Goal: Task Accomplishment & Management: Manage account settings

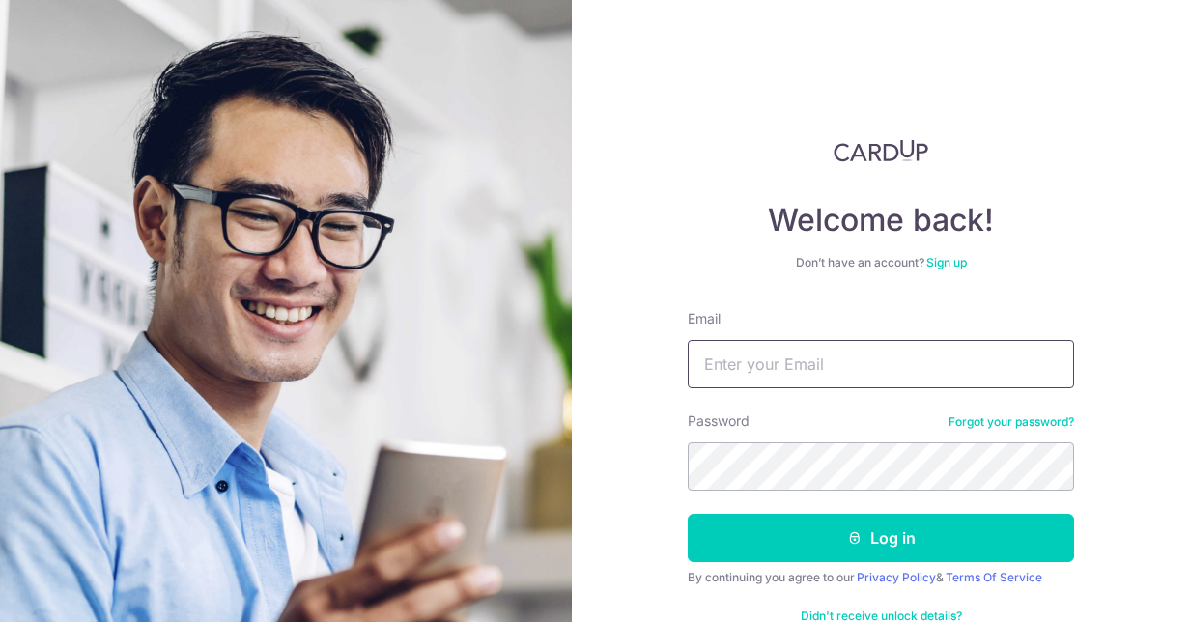
click at [871, 348] on input "Email" at bounding box center [881, 364] width 386 height 48
type input "[EMAIL_ADDRESS][DOMAIN_NAME]"
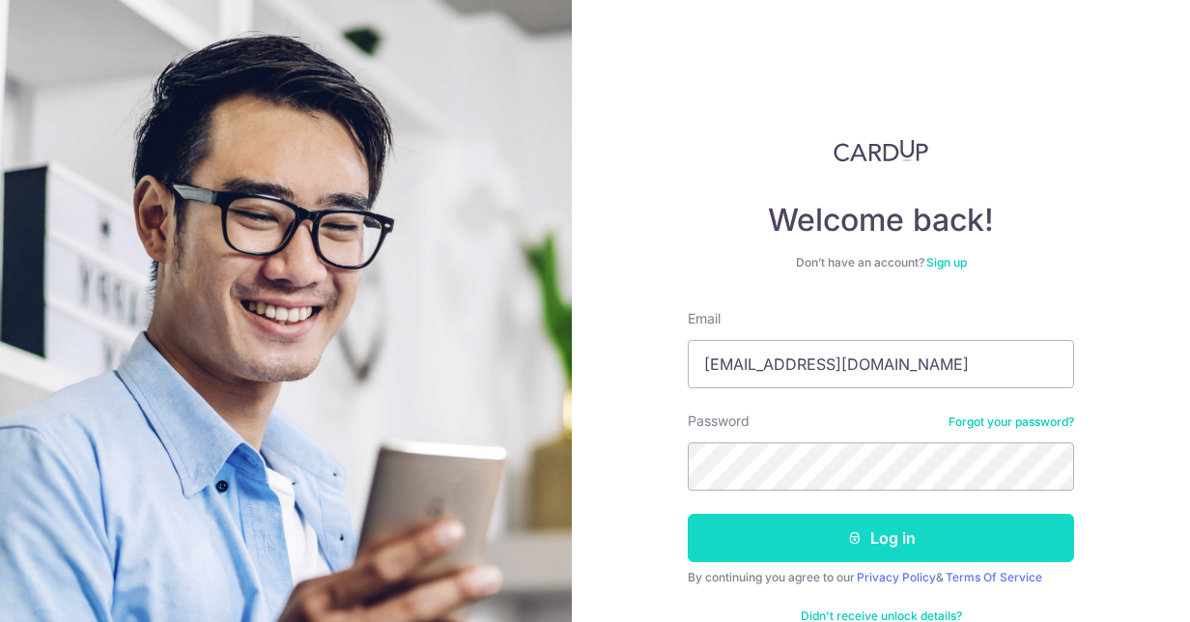
click at [927, 556] on button "Log in" at bounding box center [881, 538] width 386 height 48
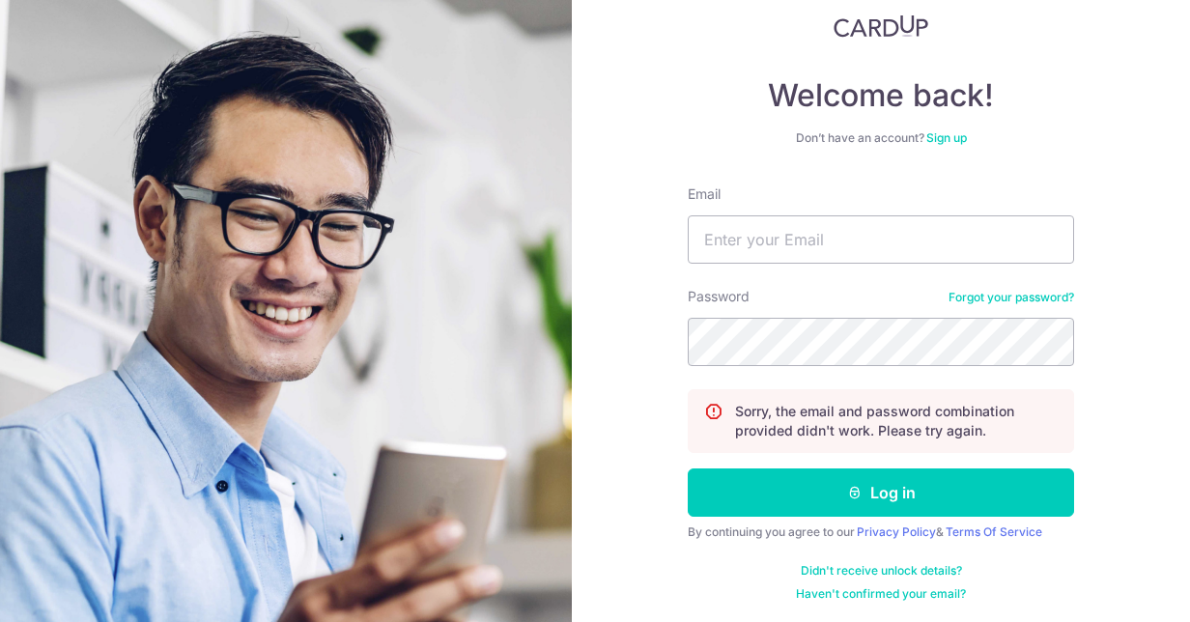
scroll to position [127, 0]
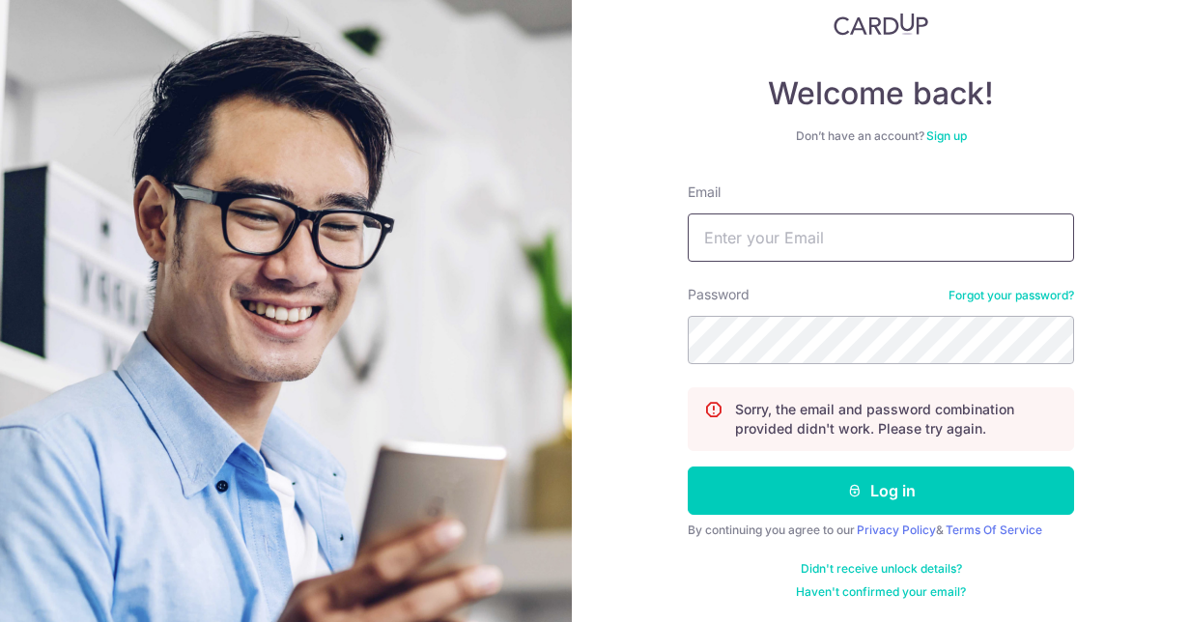
click at [818, 235] on input "Email" at bounding box center [881, 237] width 386 height 48
type input "[EMAIL_ADDRESS][DOMAIN_NAME]"
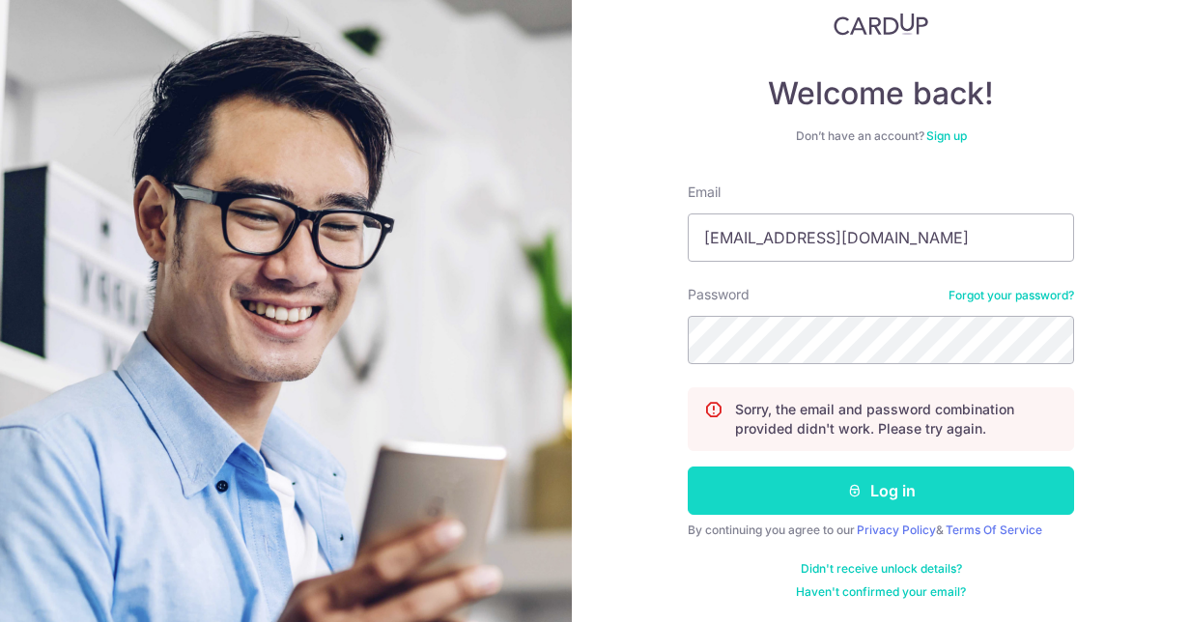
click at [950, 481] on button "Log in" at bounding box center [881, 491] width 386 height 48
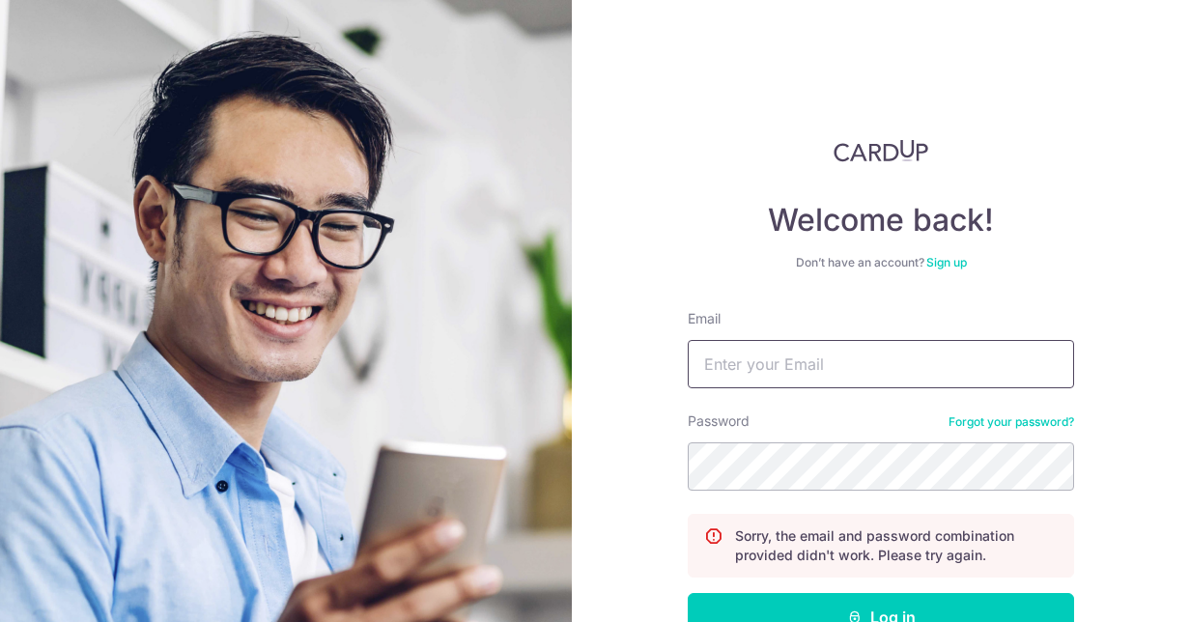
click at [881, 355] on input "Email" at bounding box center [881, 364] width 386 height 48
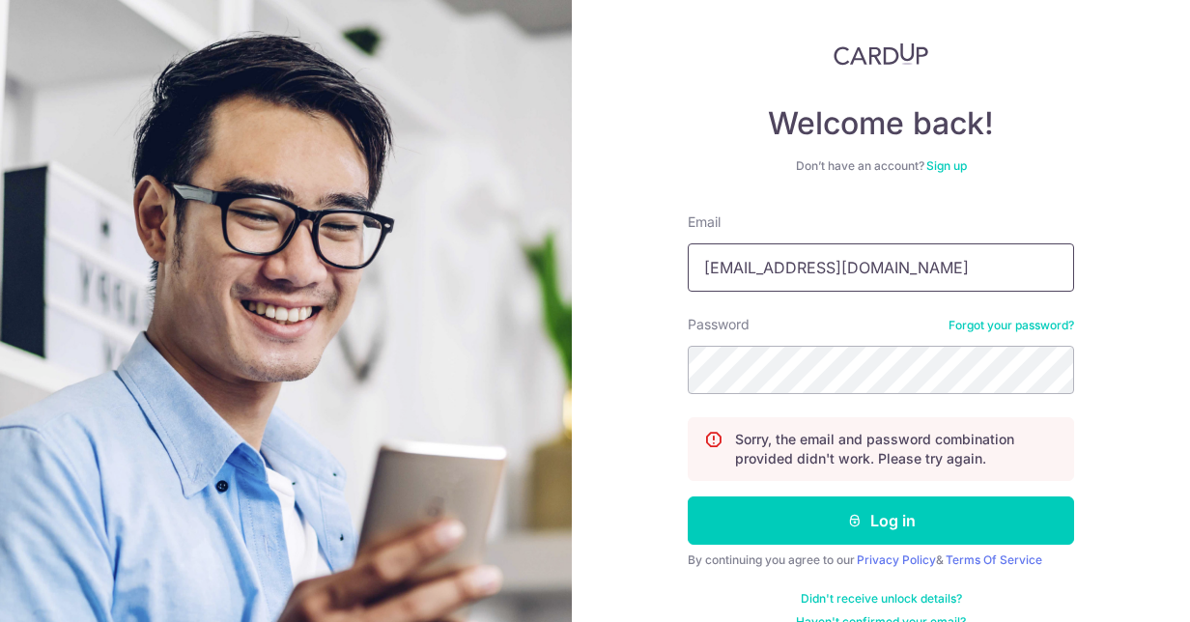
type input "[EMAIL_ADDRESS][DOMAIN_NAME]"
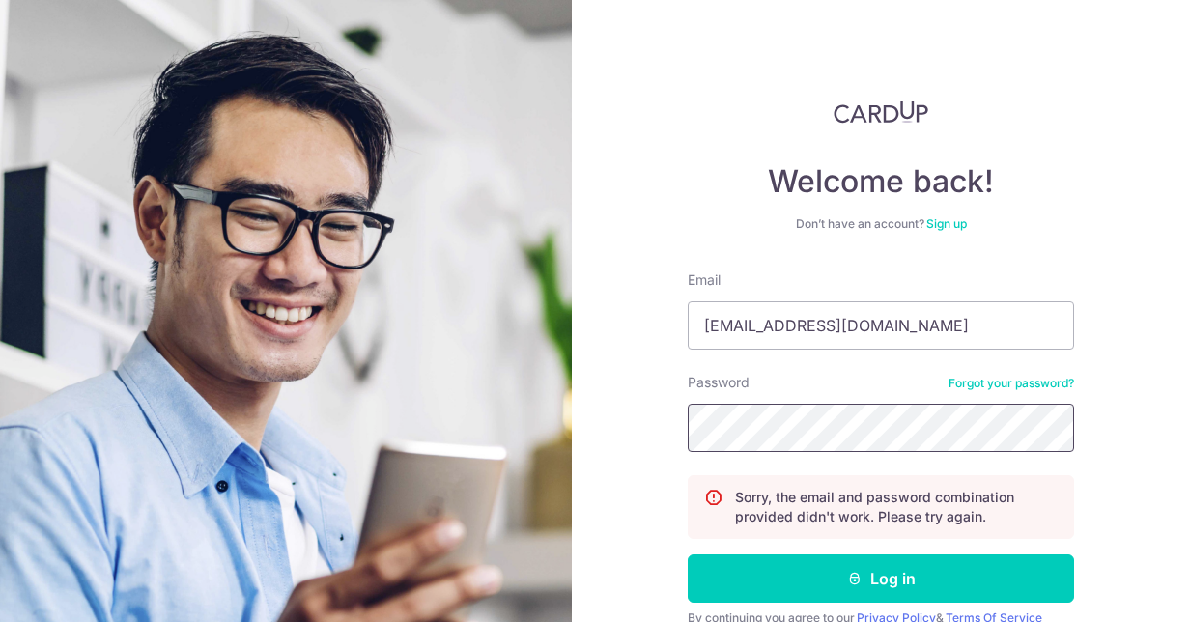
scroll to position [0, 0]
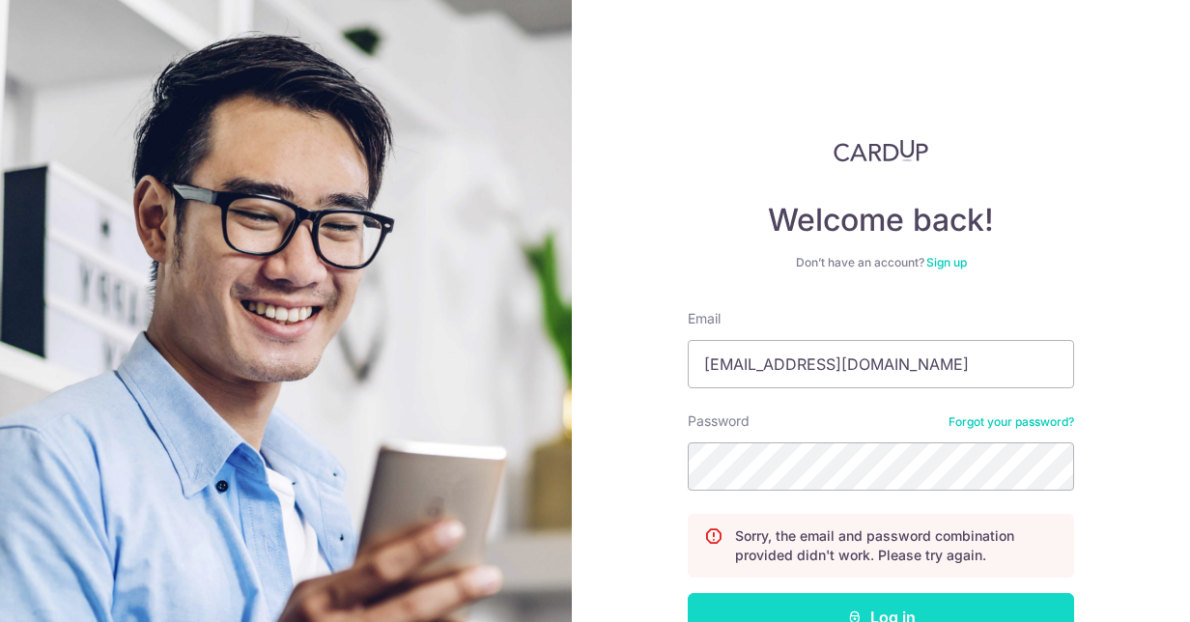
click at [999, 608] on button "Log in" at bounding box center [881, 617] width 386 height 48
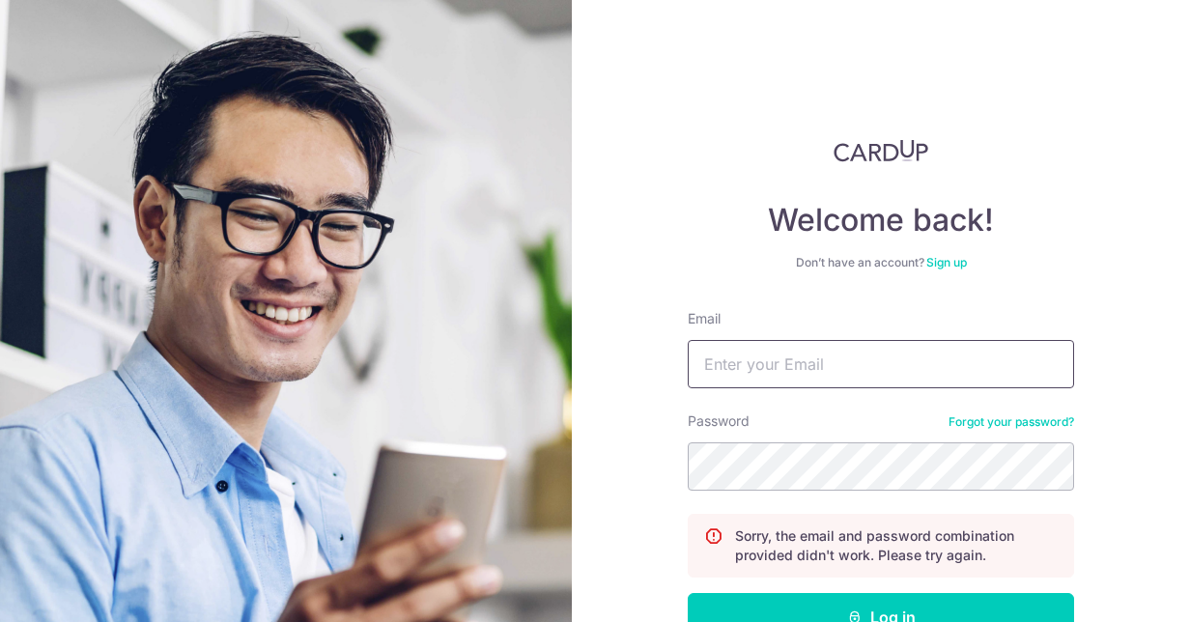
click at [883, 348] on input "Email" at bounding box center [881, 364] width 386 height 48
type input "[EMAIL_ADDRESS][DOMAIN_NAME]"
click at [1006, 425] on link "Forgot your password?" at bounding box center [1012, 421] width 126 height 15
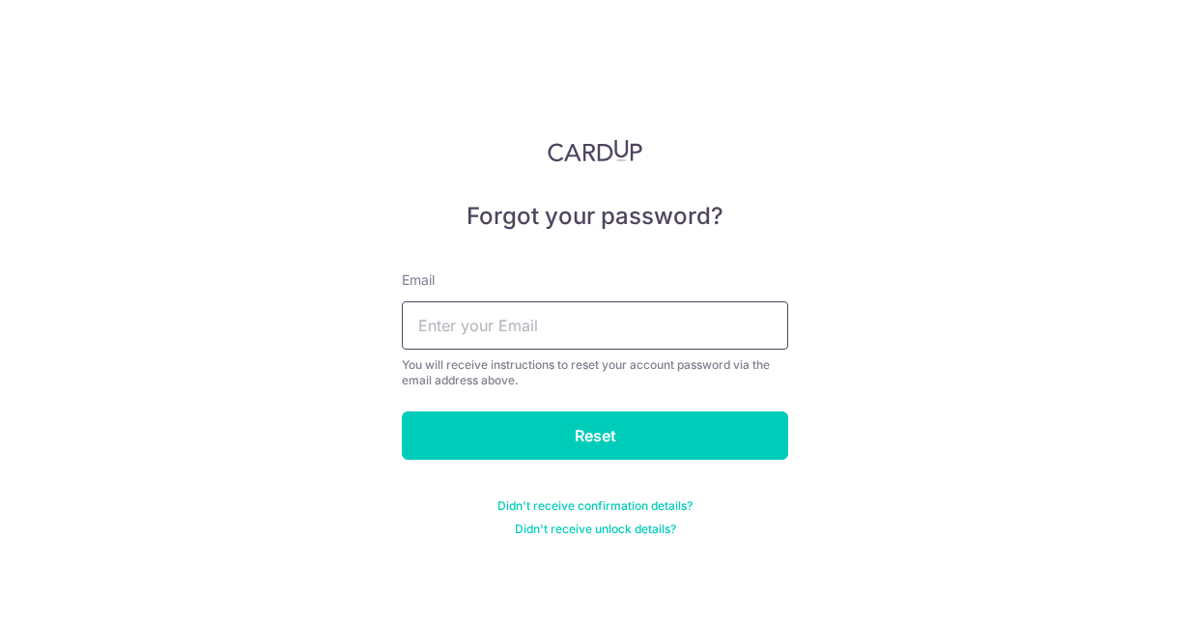
click at [667, 324] on input "text" at bounding box center [595, 325] width 386 height 48
type input "[EMAIL_ADDRESS][DOMAIN_NAME]"
click at [402, 411] on input "Reset" at bounding box center [595, 435] width 386 height 48
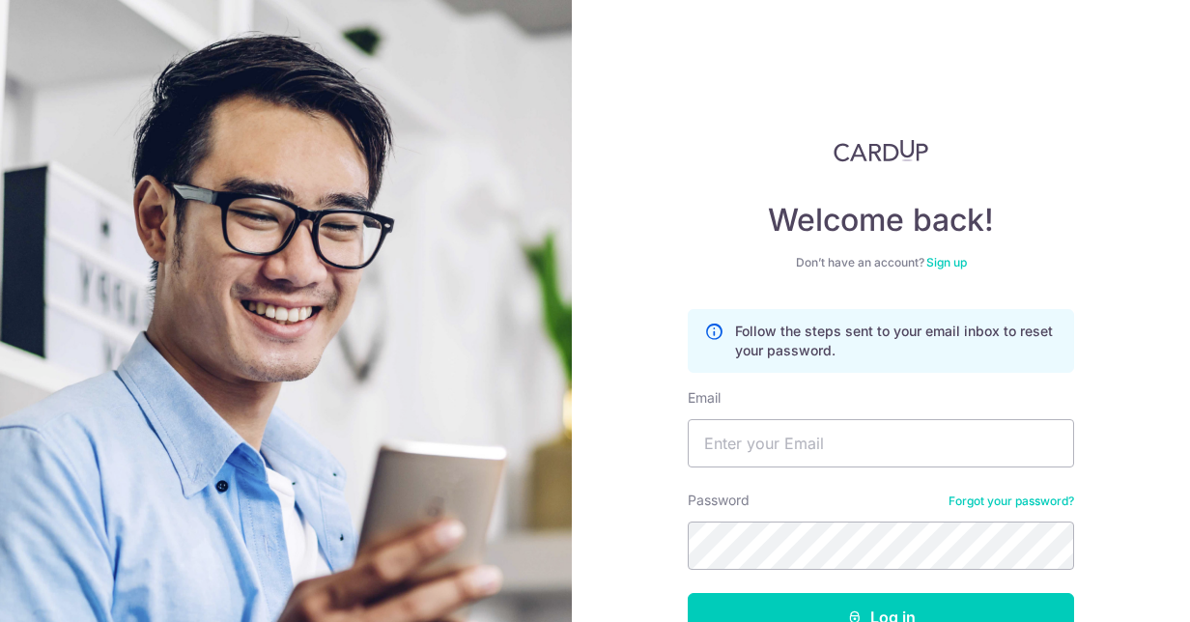
click at [898, 411] on div "Email" at bounding box center [881, 427] width 386 height 79
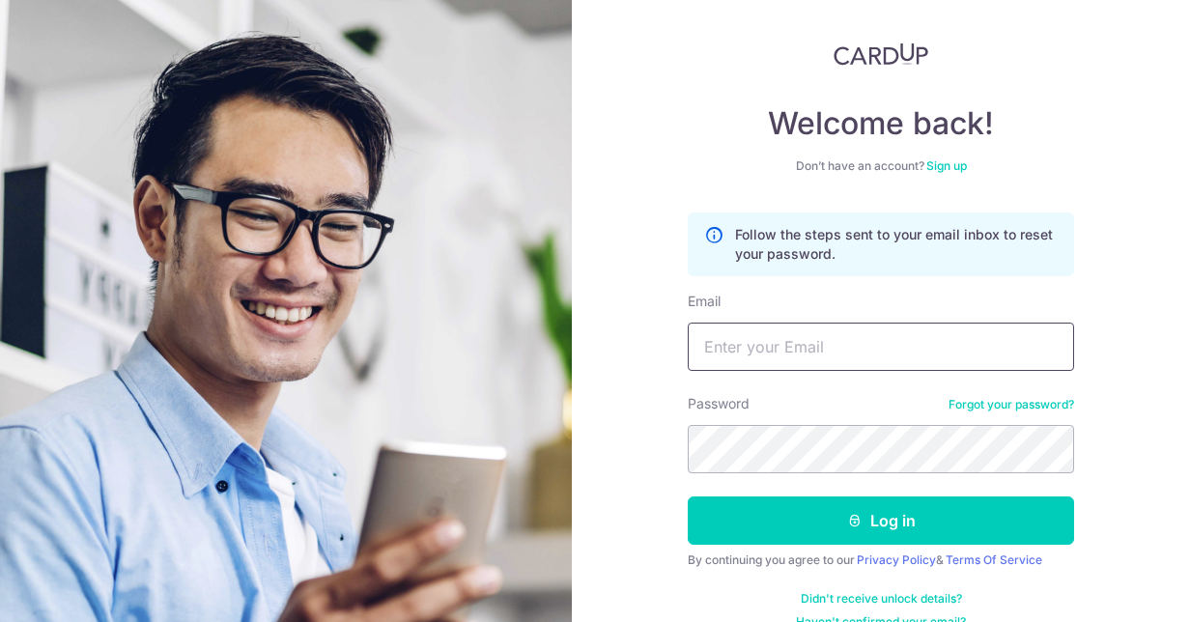
click at [884, 355] on input "Email" at bounding box center [881, 347] width 386 height 48
click at [885, 346] on input "Email" at bounding box center [881, 347] width 386 height 48
type input "hopeihwa@gmail.com"
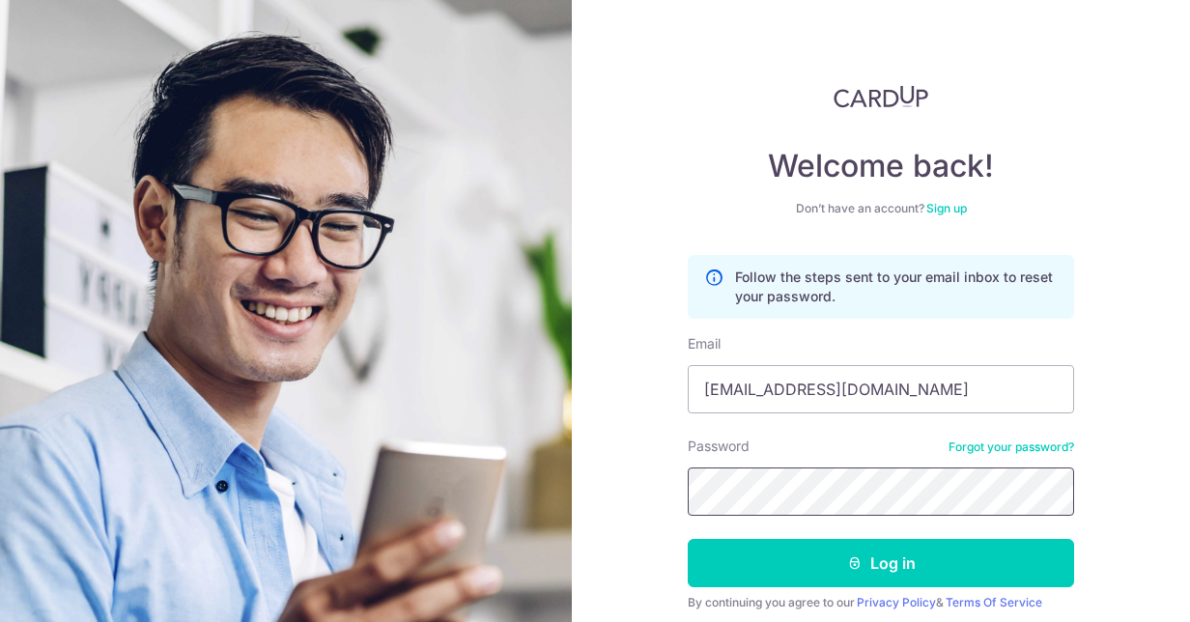
scroll to position [127, 0]
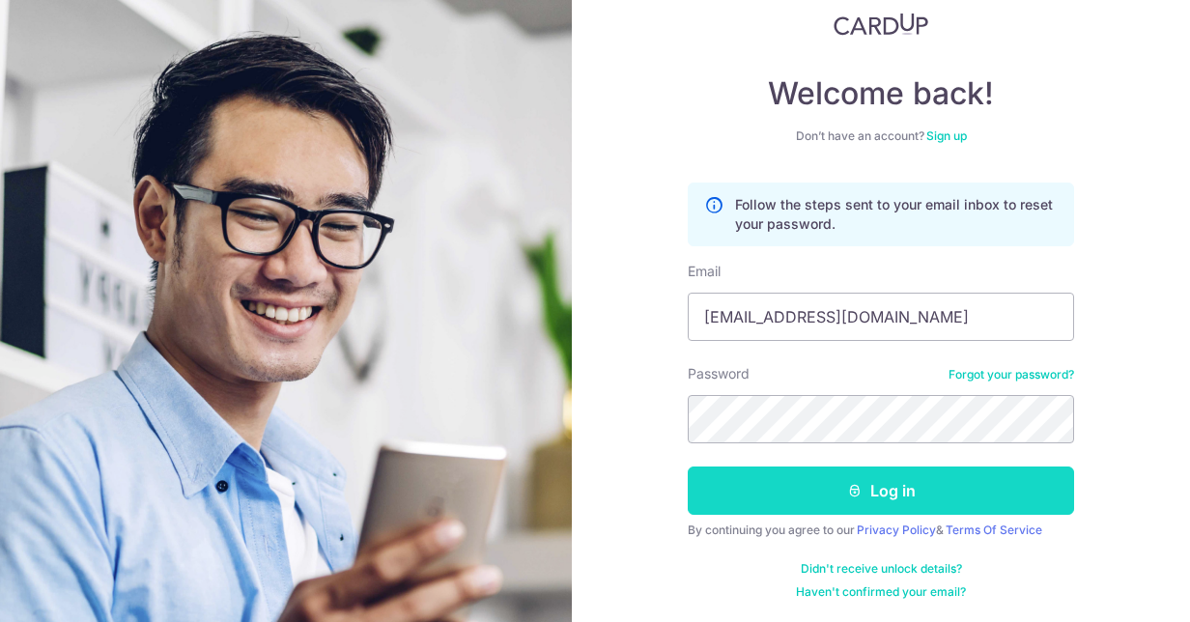
click at [904, 485] on button "Log in" at bounding box center [881, 491] width 386 height 48
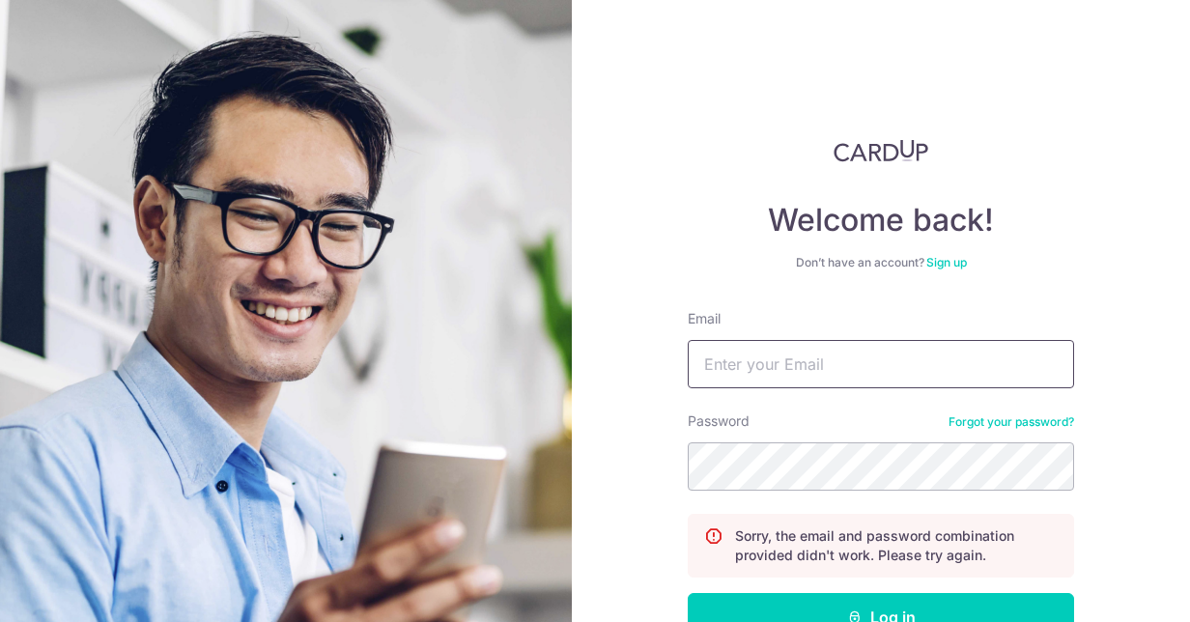
click at [811, 371] on input "Email" at bounding box center [881, 364] width 386 height 48
type input "hopeihwa@gmail.com"
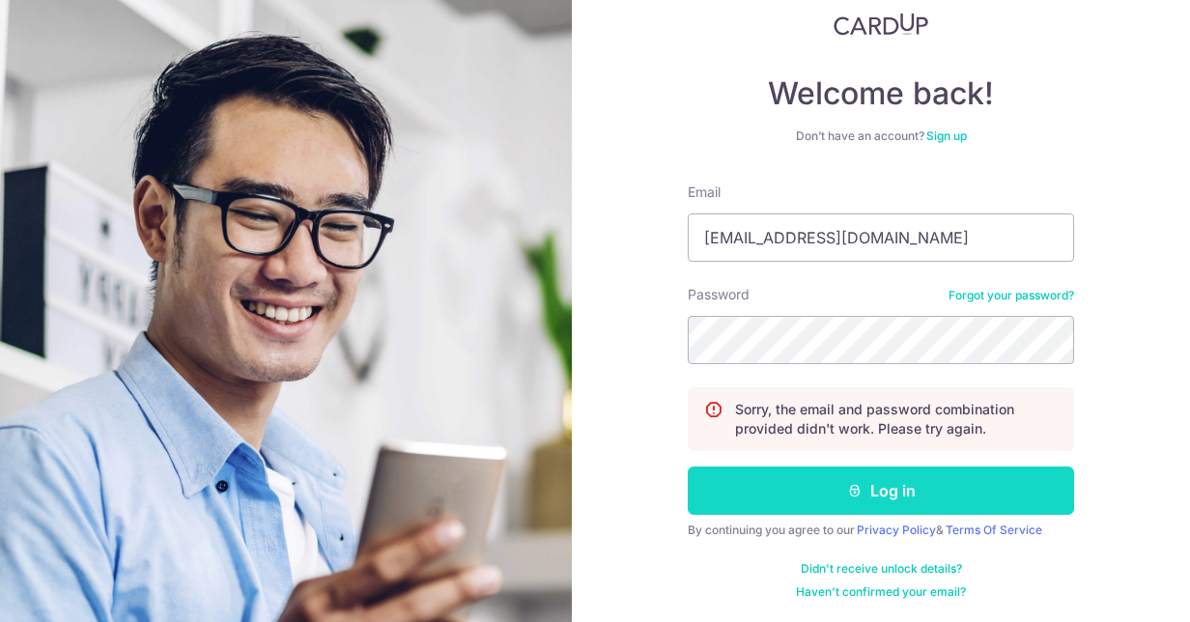
drag, startPoint x: 873, startPoint y: 475, endPoint x: 870, endPoint y: 492, distance: 16.7
click at [870, 492] on button "Log in" at bounding box center [881, 491] width 386 height 48
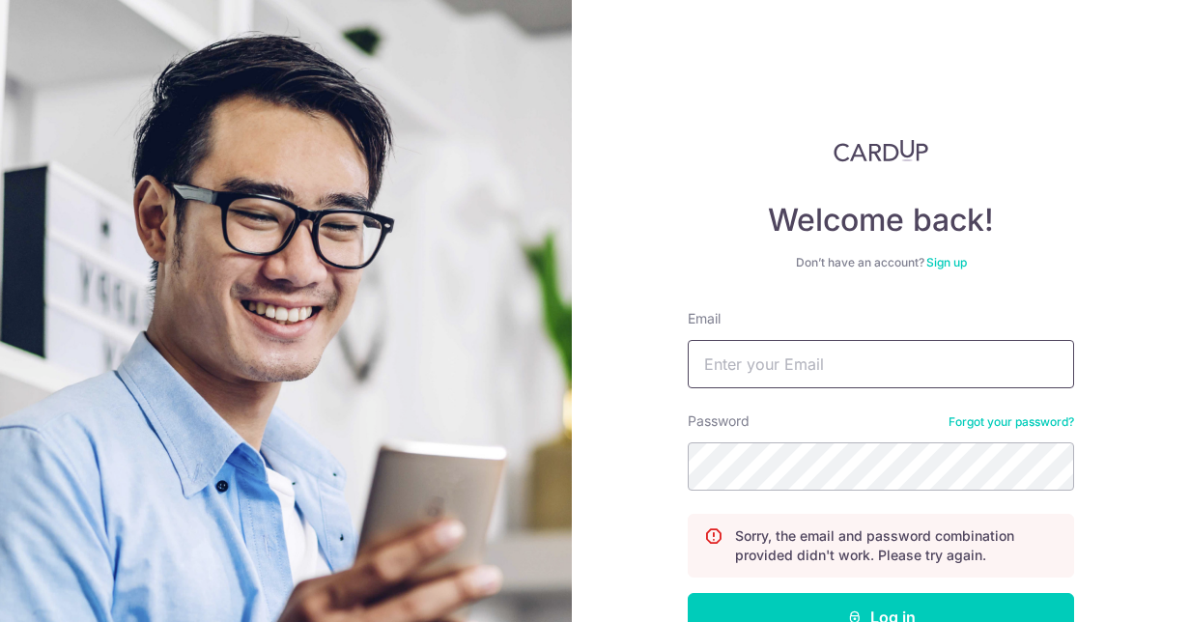
click at [845, 358] on input "Email" at bounding box center [881, 364] width 386 height 48
type input "[EMAIL_ADDRESS][DOMAIN_NAME]"
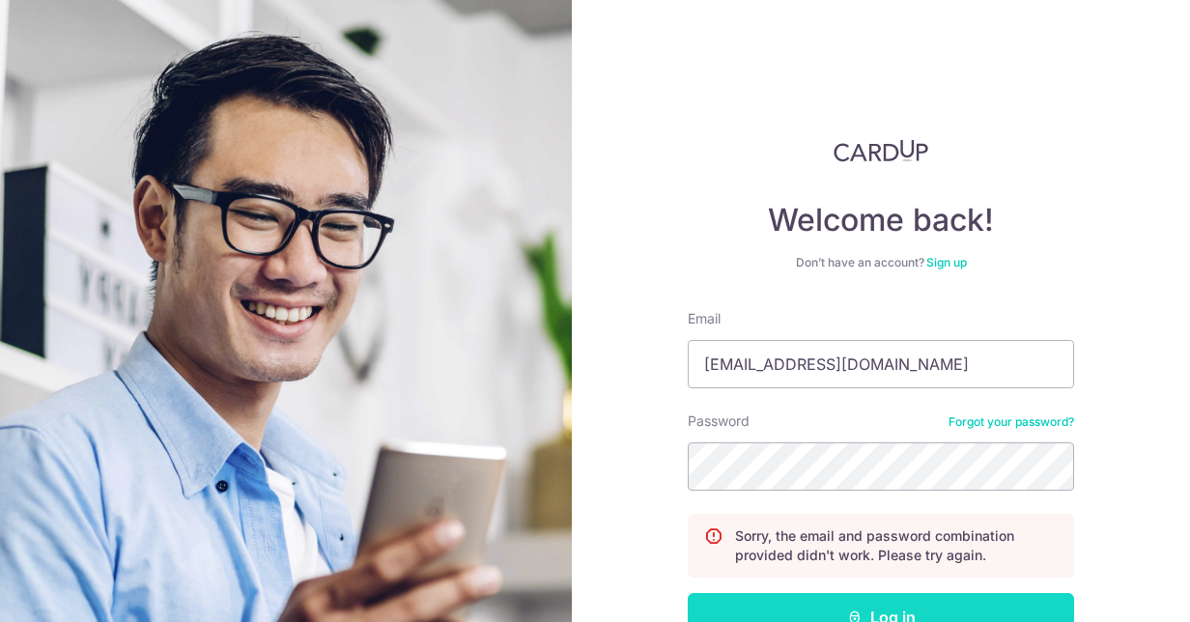
drag, startPoint x: 866, startPoint y: 603, endPoint x: 889, endPoint y: 607, distance: 22.6
click at [868, 606] on button "Log in" at bounding box center [881, 617] width 386 height 48
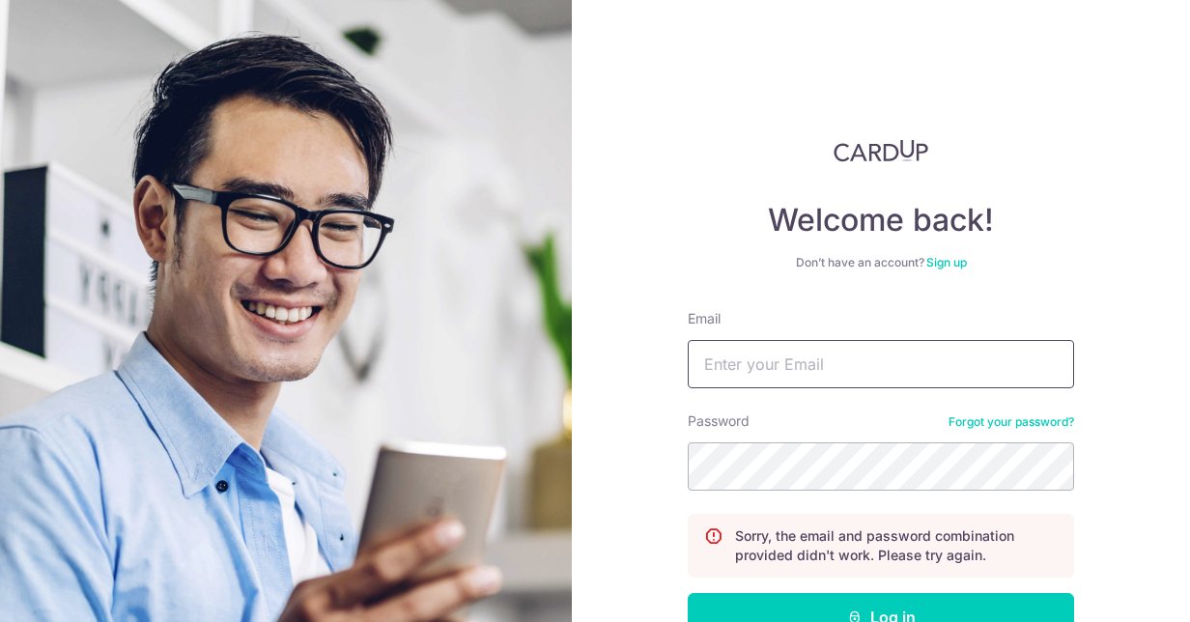
click at [837, 368] on input "Email" at bounding box center [881, 364] width 386 height 48
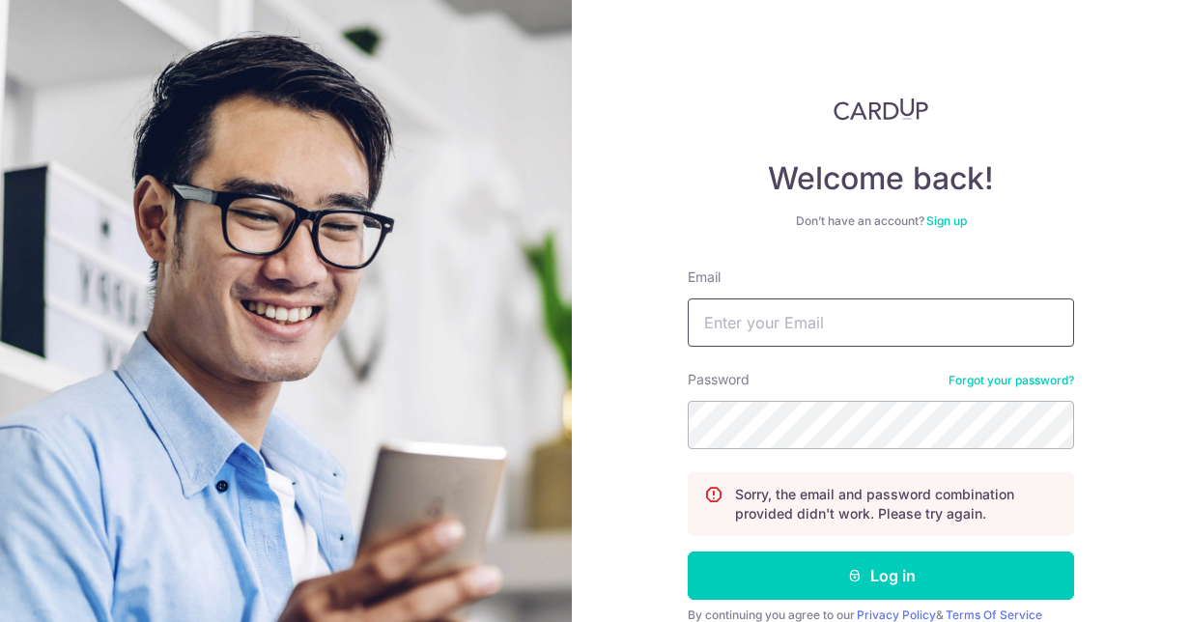
scroll to position [97, 0]
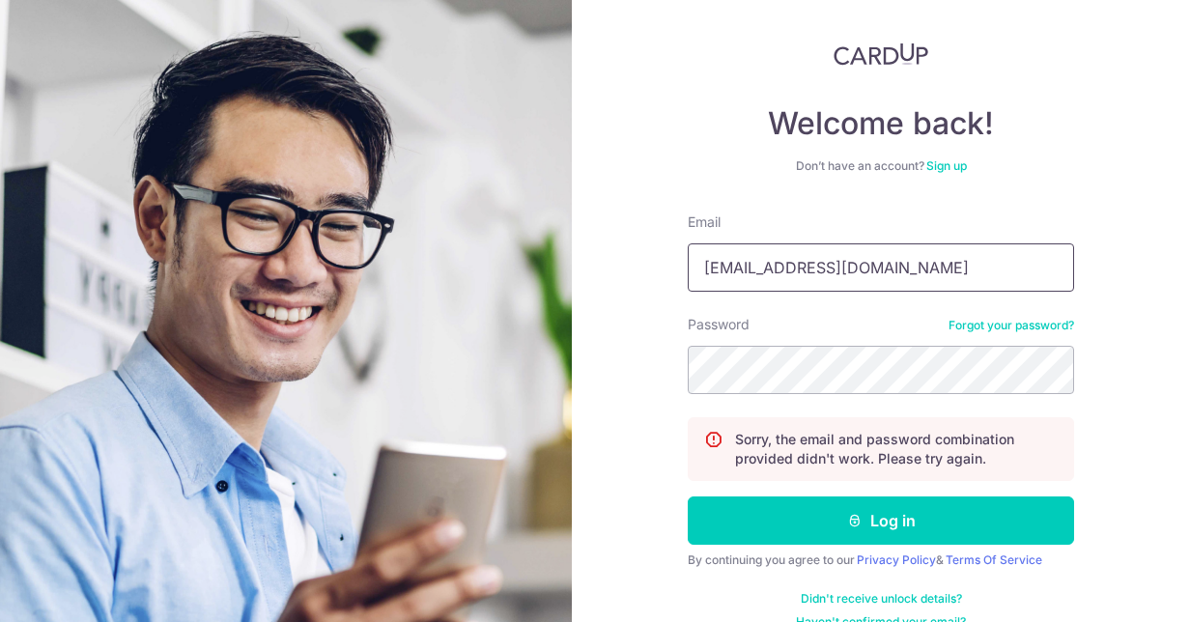
type input "[EMAIL_ADDRESS][DOMAIN_NAME]"
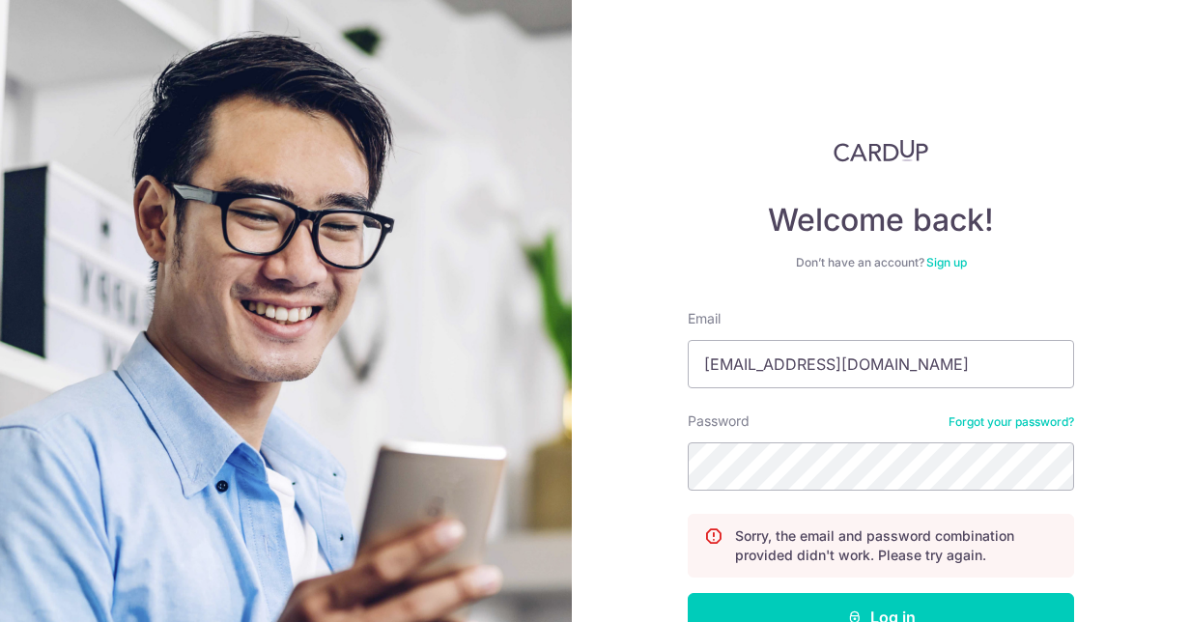
click at [1039, 526] on p "Sorry, the email and password combination provided didn't work. Please try agai…" at bounding box center [896, 545] width 323 height 39
click at [1001, 613] on button "Log in" at bounding box center [881, 617] width 386 height 48
